Goal: Task Accomplishment & Management: Complete application form

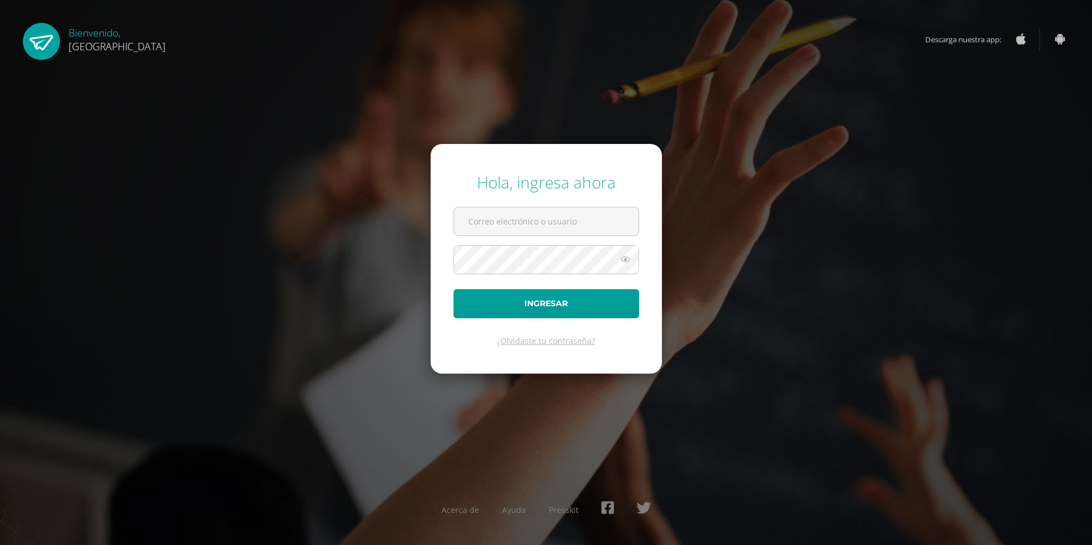
type input "2023592@colegiobelga.edu.gt"
drag, startPoint x: 484, startPoint y: 287, endPoint x: 483, endPoint y: 293, distance: 5.8
click at [483, 293] on form "Hola, ingresa ahora 2023592@colegiobelga.edu.gt Ingresar ¿Olvidaste tu contrase…" at bounding box center [546, 259] width 231 height 230
click at [482, 297] on button "Ingresar" at bounding box center [547, 303] width 186 height 29
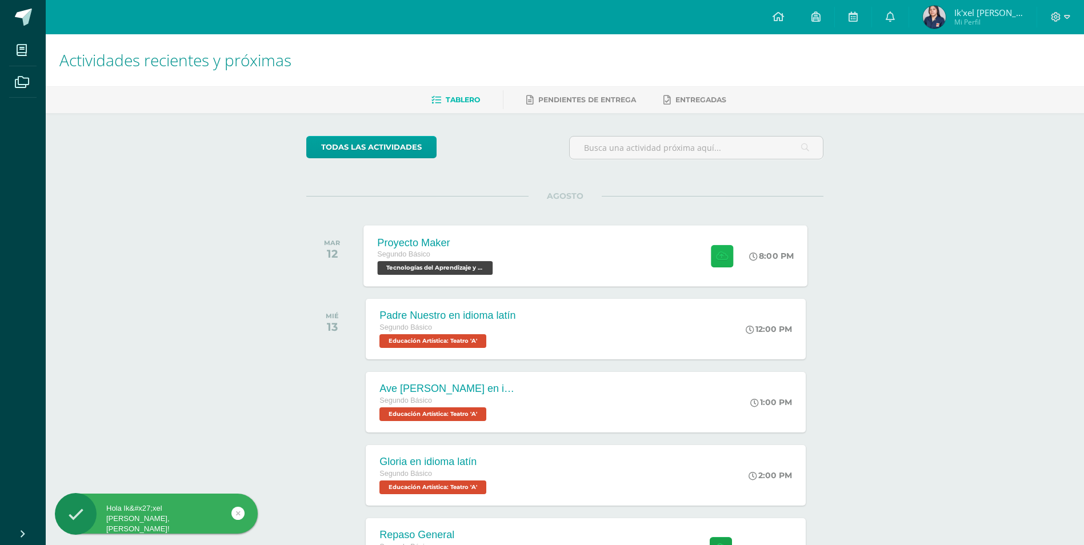
drag, startPoint x: 886, startPoint y: 340, endPoint x: 712, endPoint y: 265, distance: 190.1
click at [712, 265] on button at bounding box center [722, 256] width 22 height 22
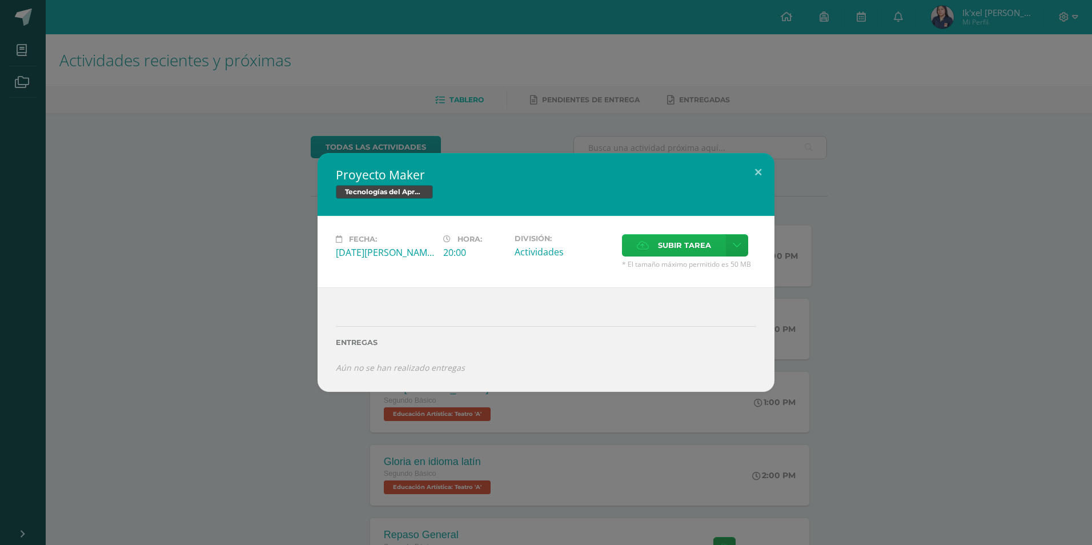
click at [687, 238] on span "Subir tarea" at bounding box center [684, 245] width 53 height 21
click at [0, 0] on input "Subir tarea" at bounding box center [0, 0] width 0 height 0
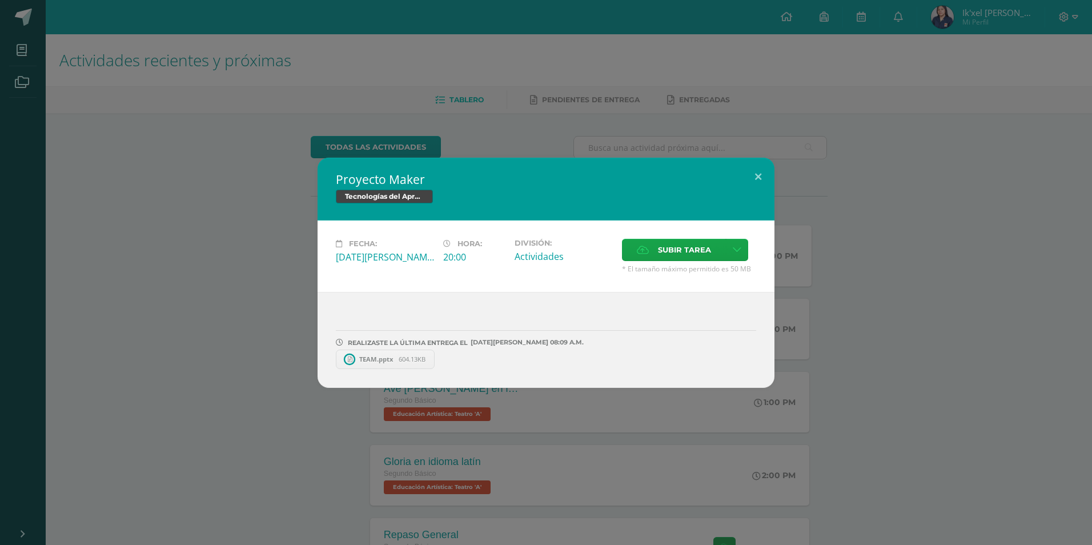
click at [366, 385] on div "REALIZASTE LA ÚLTIMA ENTREGA EL 12 DE agosto A LAS 08:09 A.M. TEAM.pptx 604.13K…" at bounding box center [546, 340] width 457 height 96
click at [377, 368] on link "TEAM.pptx 604.13KB" at bounding box center [385, 359] width 99 height 19
click at [678, 250] on span "Subir tarea" at bounding box center [684, 249] width 53 height 21
click at [0, 0] on input "Subir tarea" at bounding box center [0, 0] width 0 height 0
click at [763, 177] on button at bounding box center [758, 177] width 33 height 39
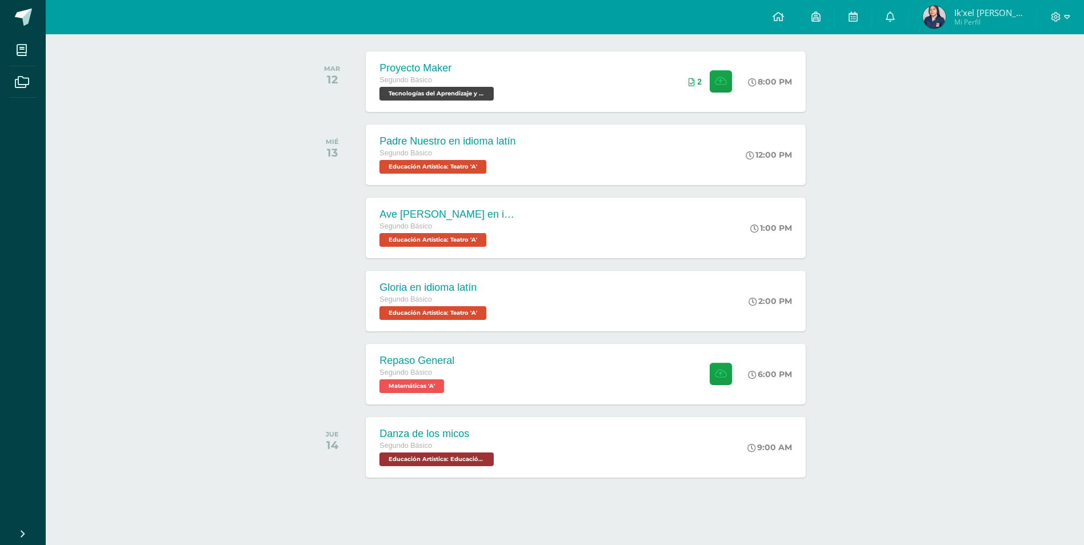
scroll to position [179, 0]
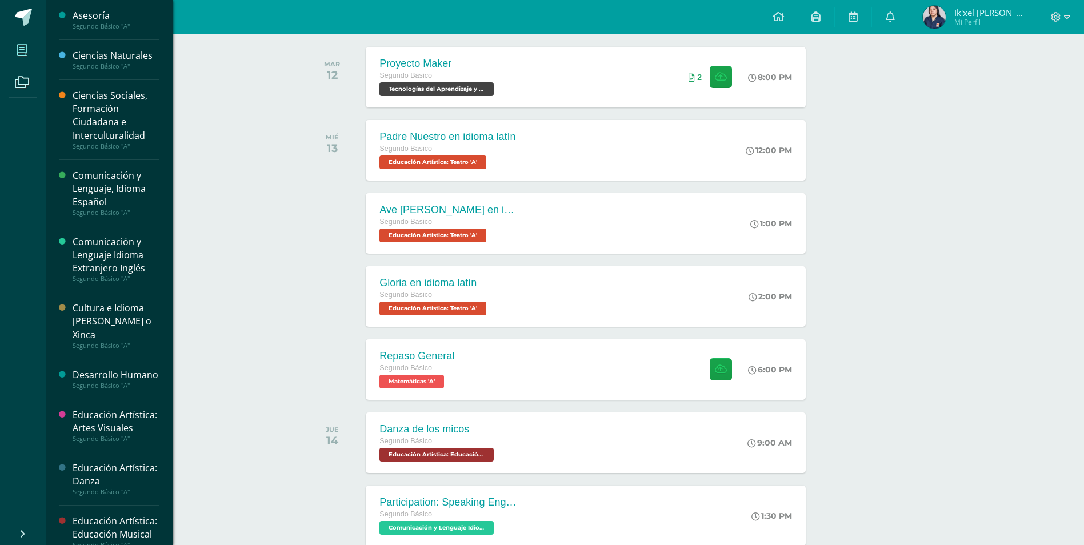
click at [17, 61] on span at bounding box center [22, 50] width 26 height 26
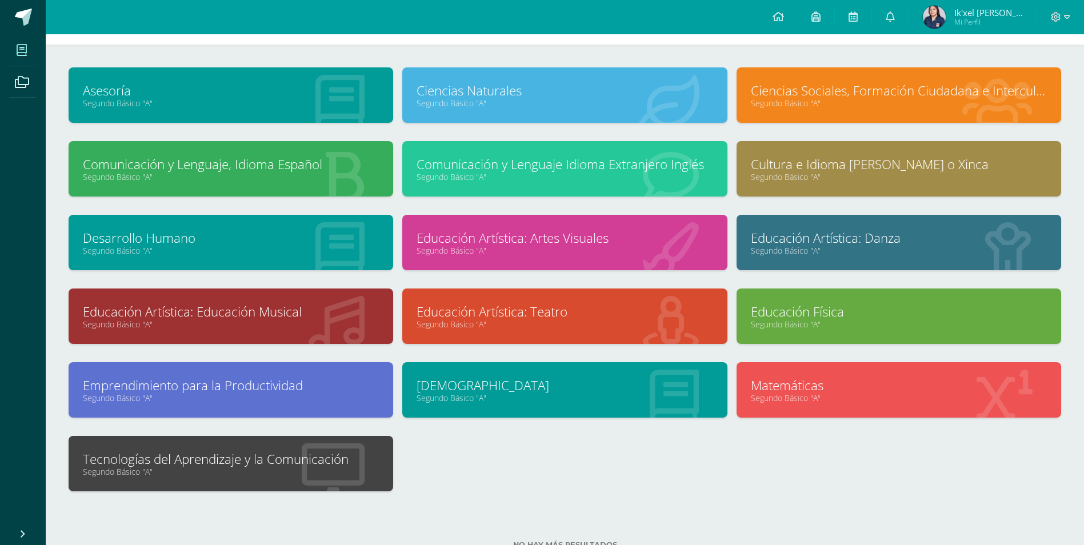
scroll to position [82, 0]
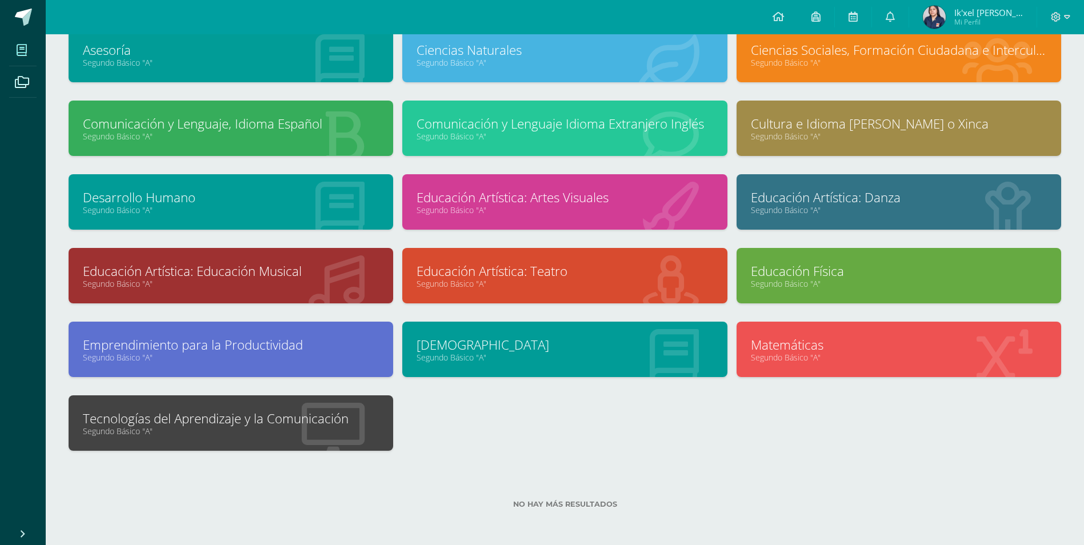
click at [310, 388] on div "Emprendimiento para la Productividad Segundo Básico "A"" at bounding box center [231, 359] width 334 height 74
click at [316, 420] on link "Tecnologías del Aprendizaje y la Comunicación" at bounding box center [231, 419] width 296 height 18
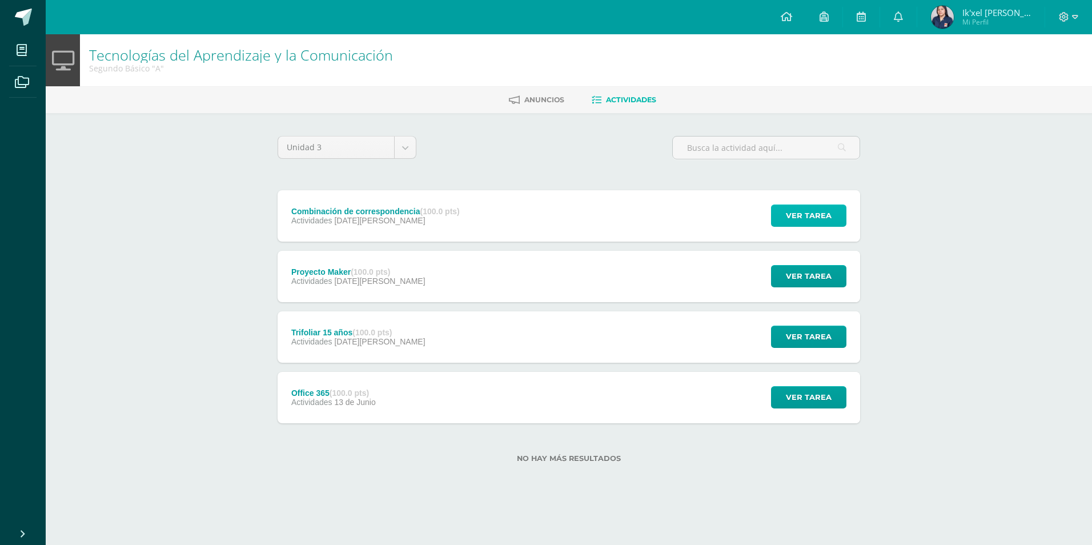
click at [796, 215] on span "Ver tarea" at bounding box center [809, 215] width 46 height 21
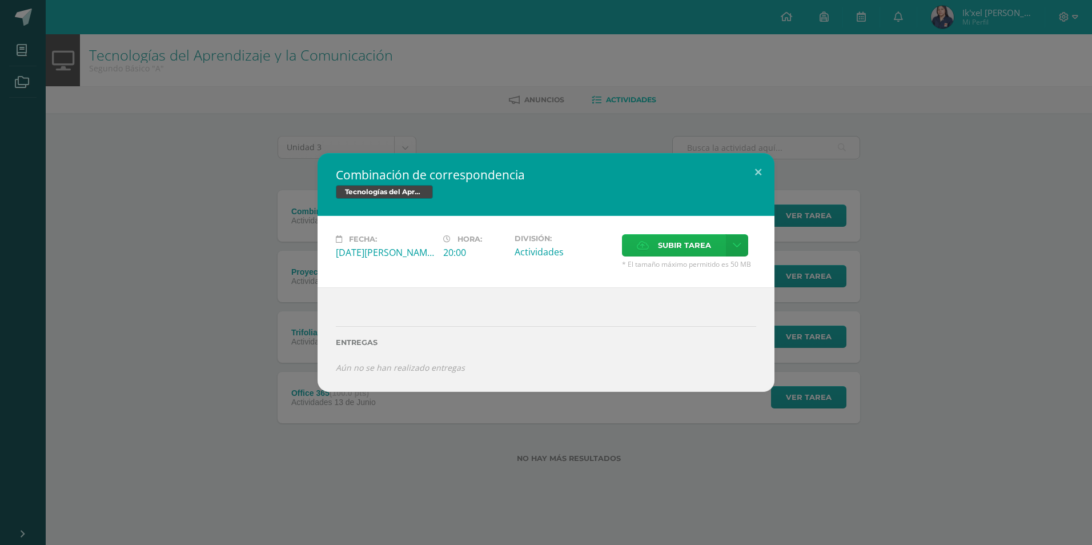
click at [688, 253] on span "Subir tarea" at bounding box center [684, 245] width 53 height 21
click at [0, 0] on input "Subir tarea" at bounding box center [0, 0] width 0 height 0
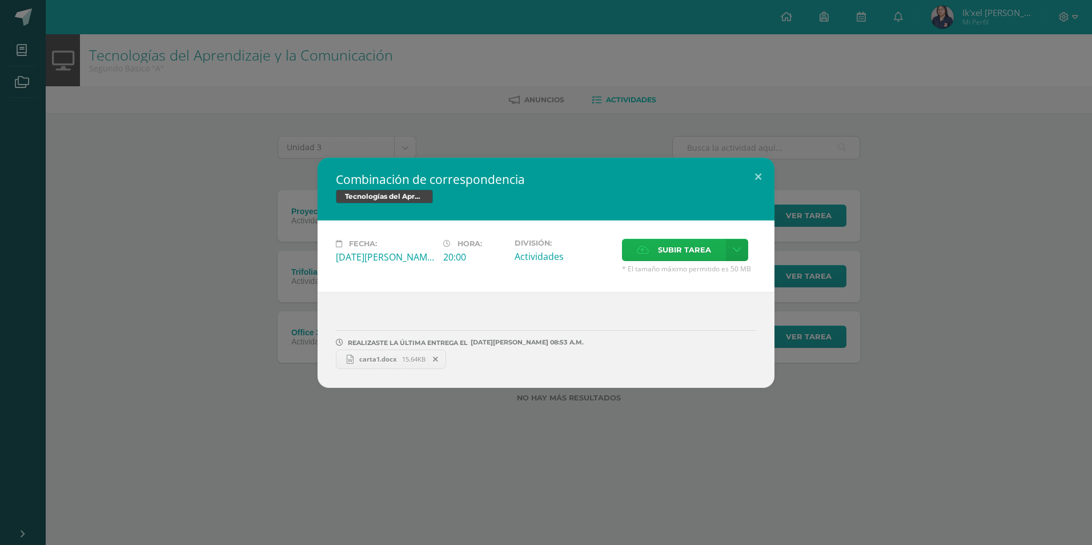
click at [707, 258] on span "Subir tarea" at bounding box center [684, 249] width 53 height 21
click at [0, 0] on input "Subir tarea" at bounding box center [0, 0] width 0 height 0
